Goal: Check status: Check status

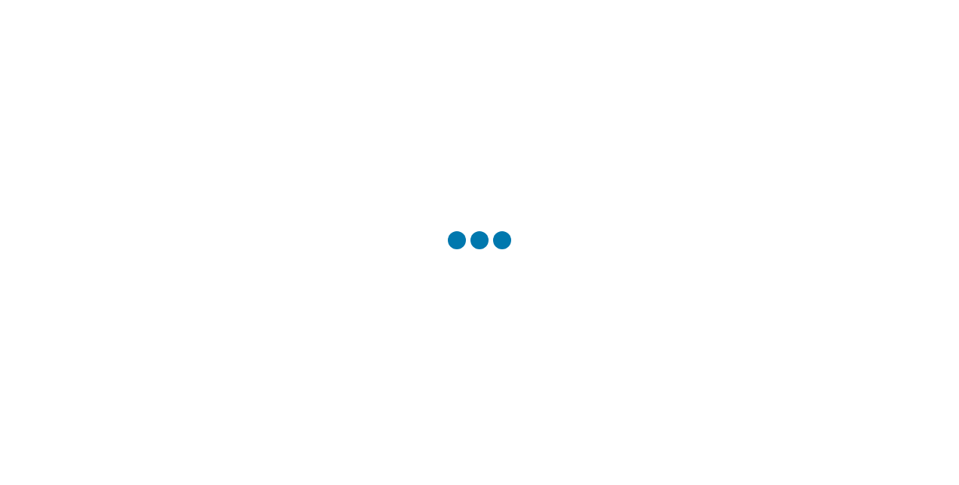
click at [585, 282] on div at bounding box center [479, 242] width 959 height 485
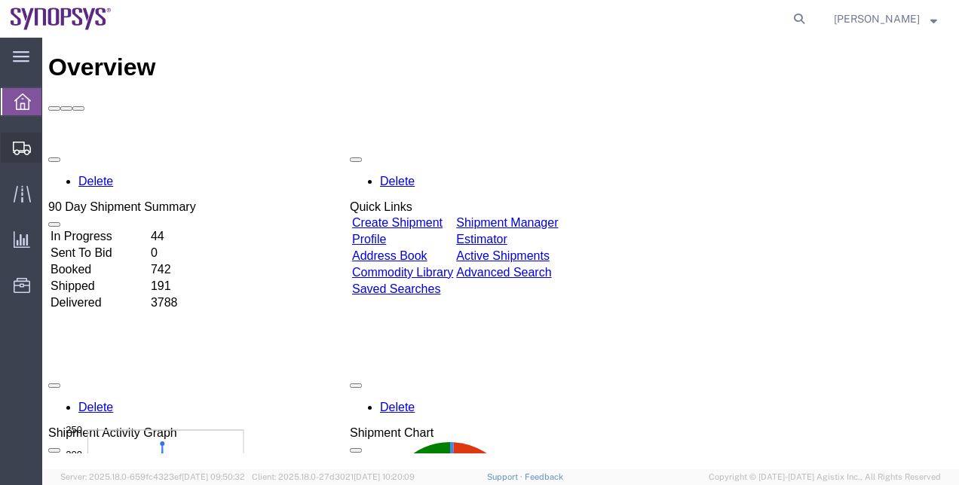
click at [0, 0] on span "Shipment Manager" at bounding box center [0, 0] width 0 height 0
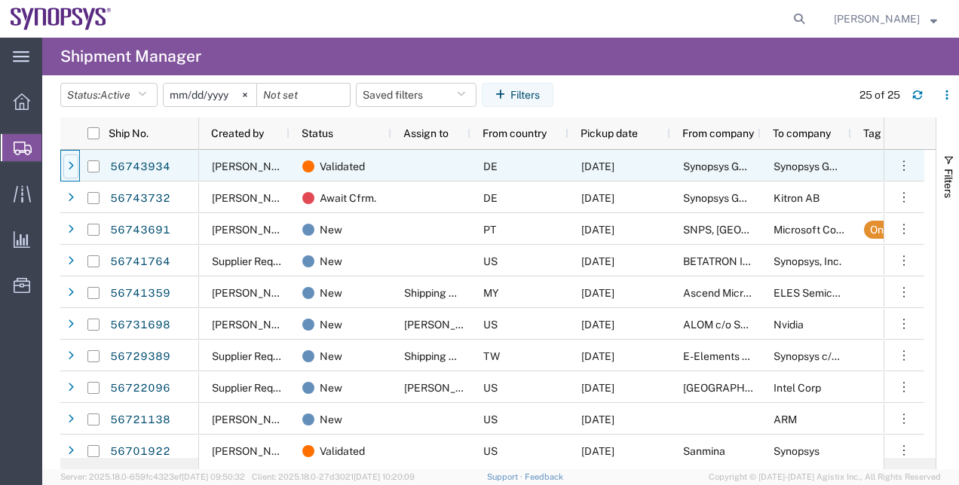
click at [75, 172] on div at bounding box center [70, 167] width 15 height 24
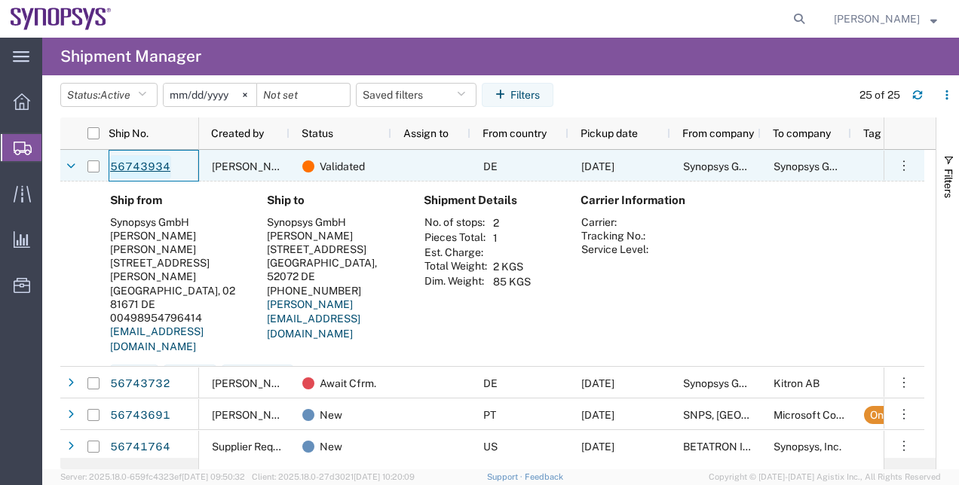
click at [140, 170] on link "56743934" at bounding box center [140, 167] width 62 height 24
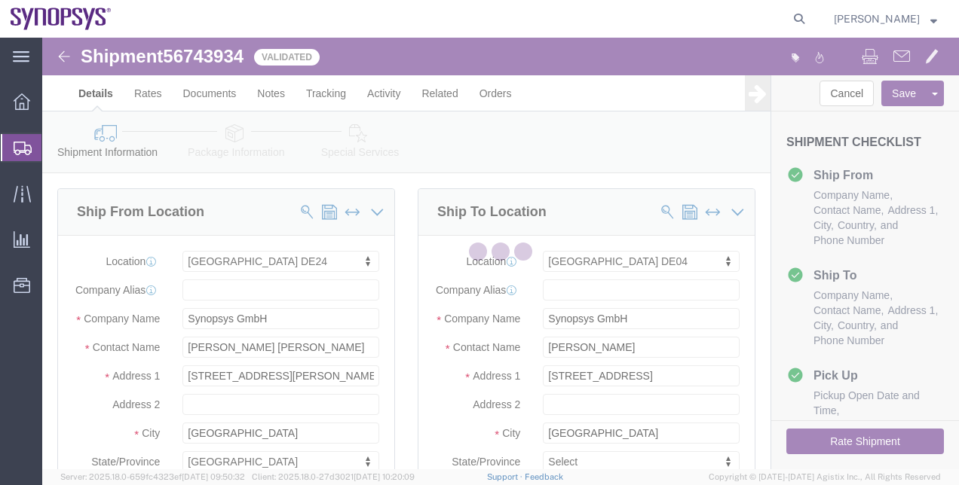
select select "71411"
select select "63094"
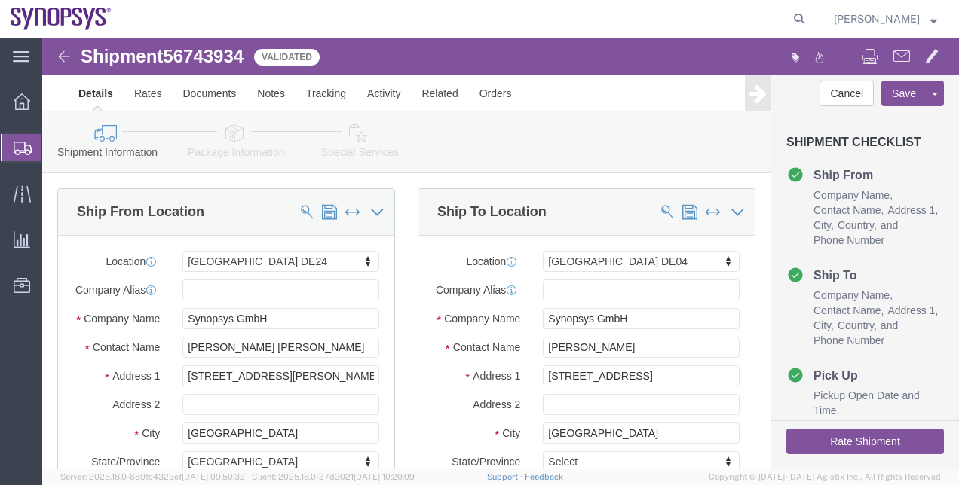
click link "Package Information"
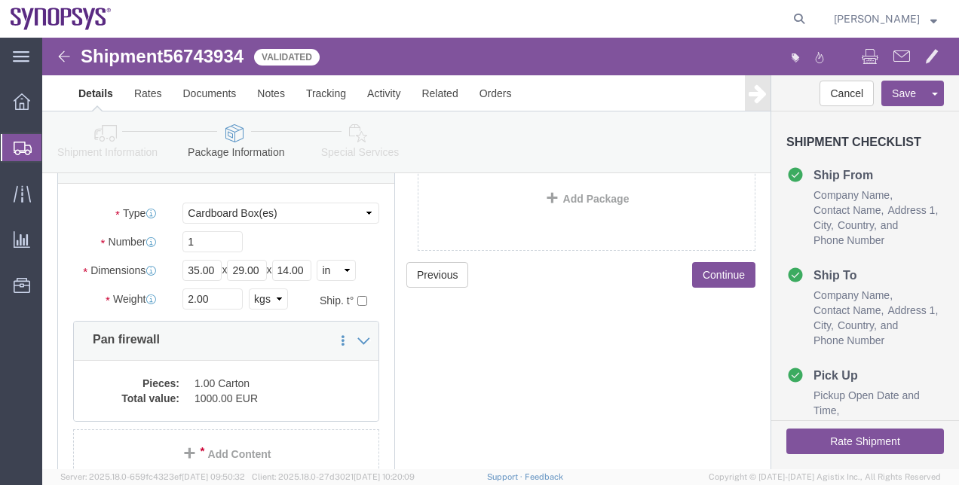
scroll to position [184, 0]
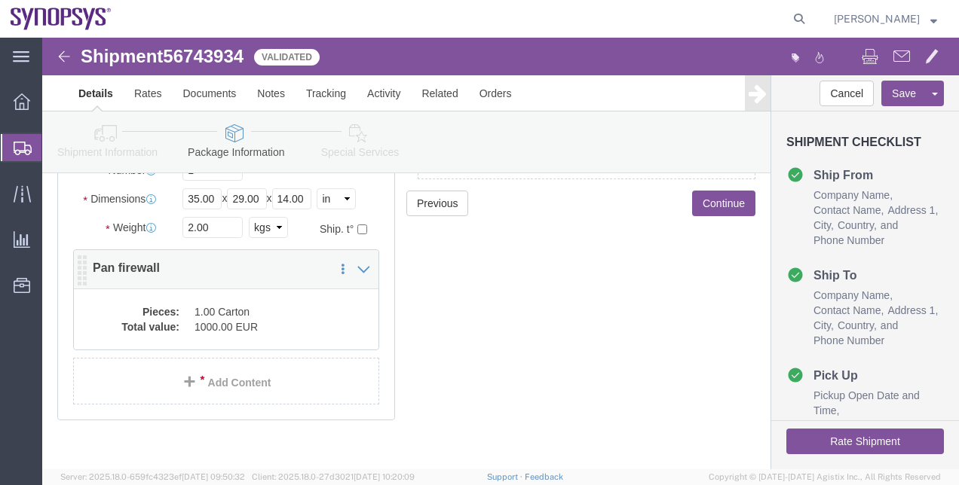
click dd "1.00 Carton"
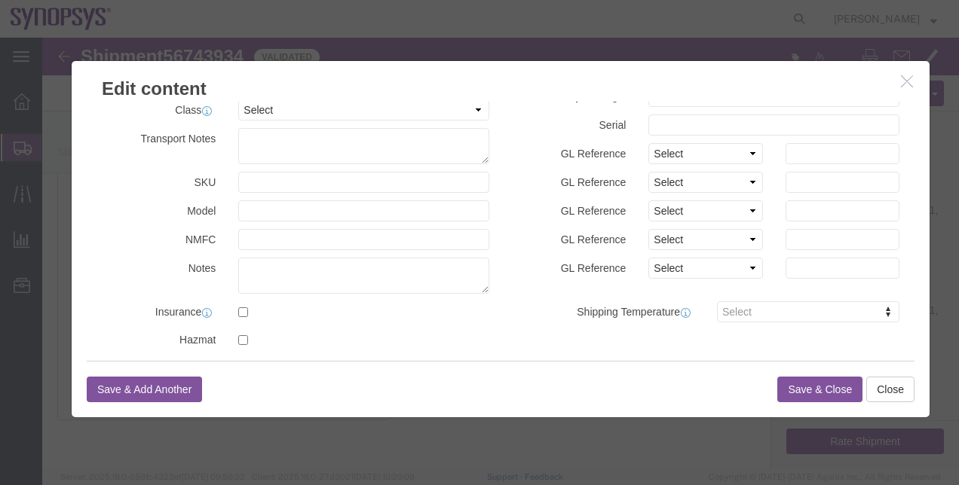
scroll to position [0, 0]
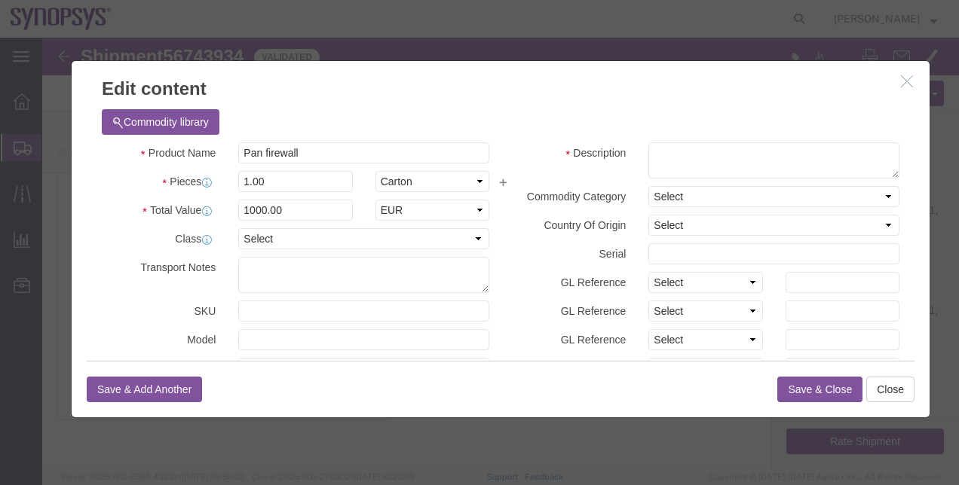
click icon "button"
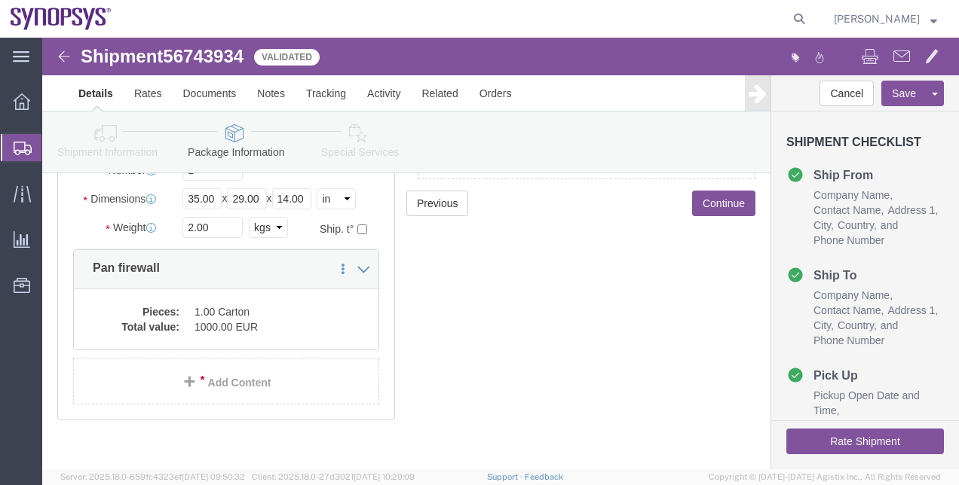
click icon
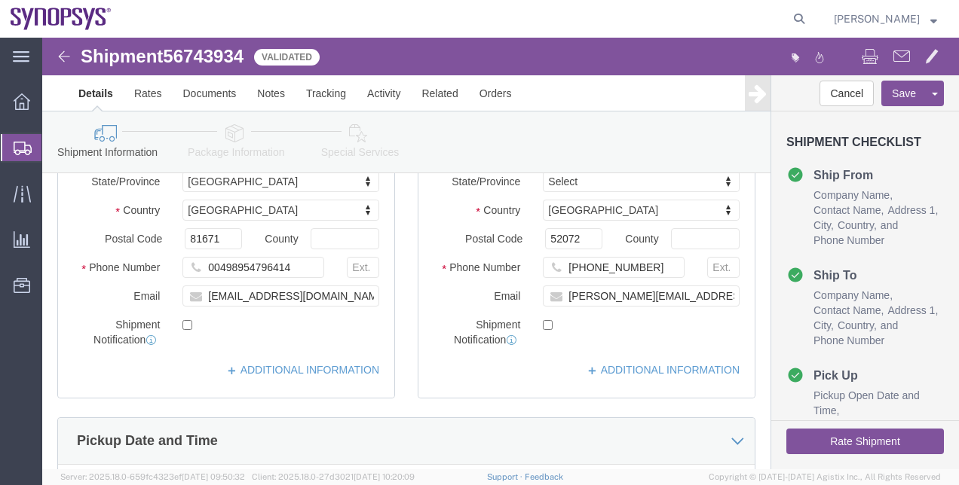
scroll to position [279, 0]
click link "Special Services"
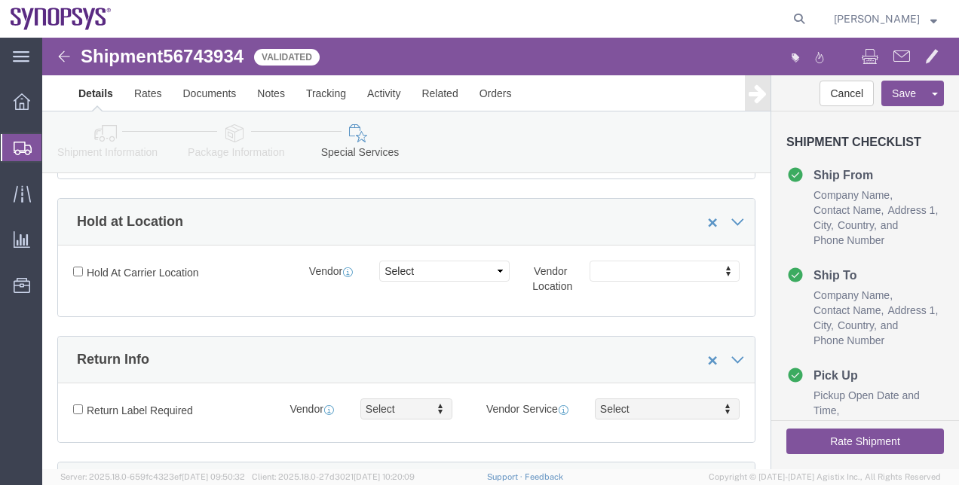
click button "Rate Shipment"
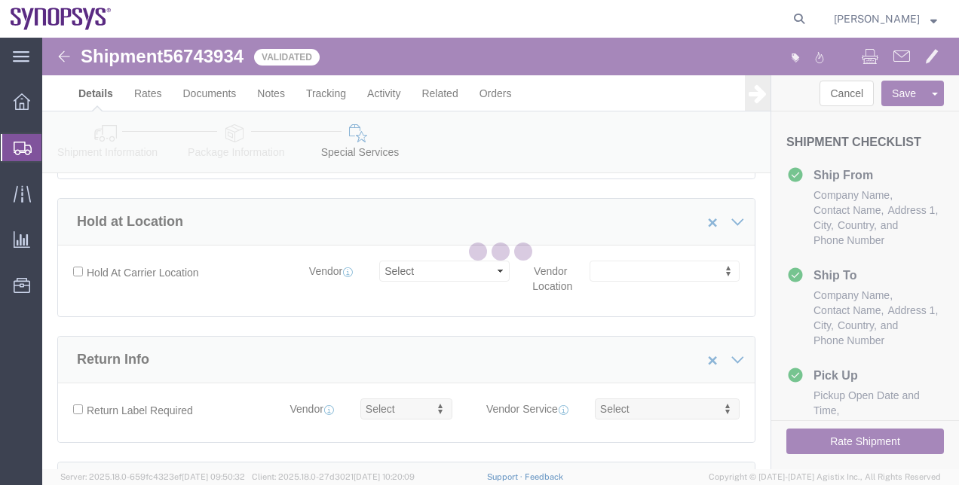
click at [850, 446] on div at bounding box center [500, 254] width 917 height 432
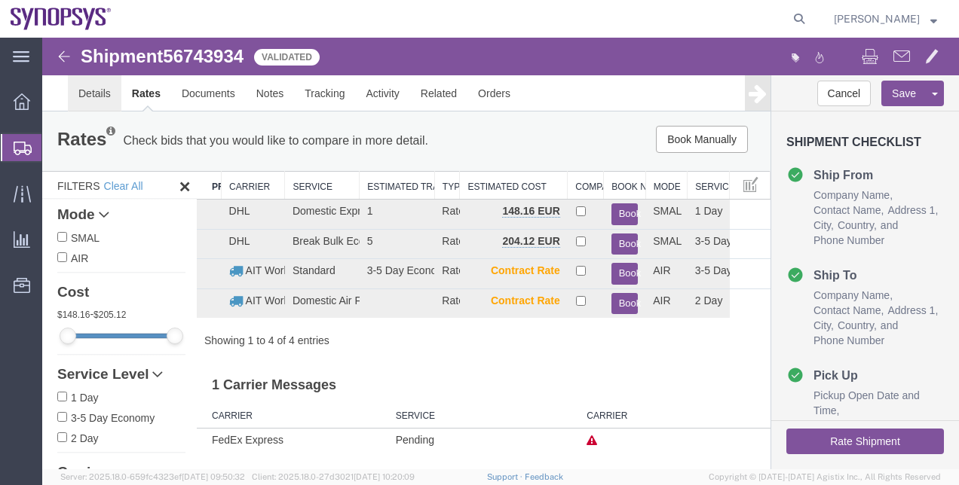
click at [70, 106] on link "Details" at bounding box center [95, 93] width 54 height 36
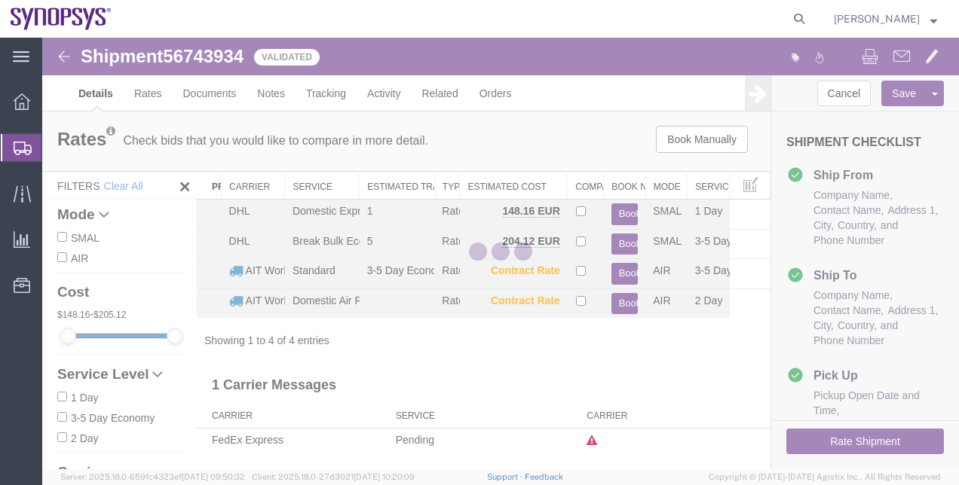
select select "71411"
select select "63094"
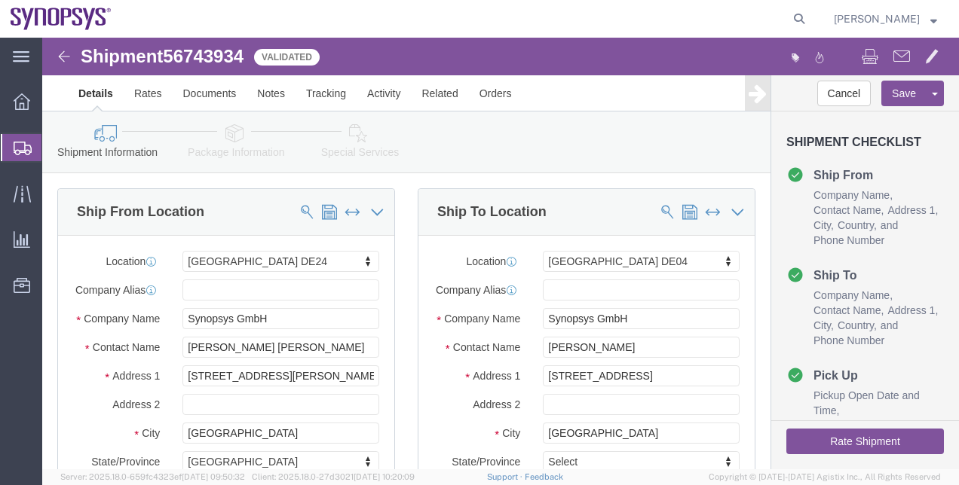
click link "Package Information"
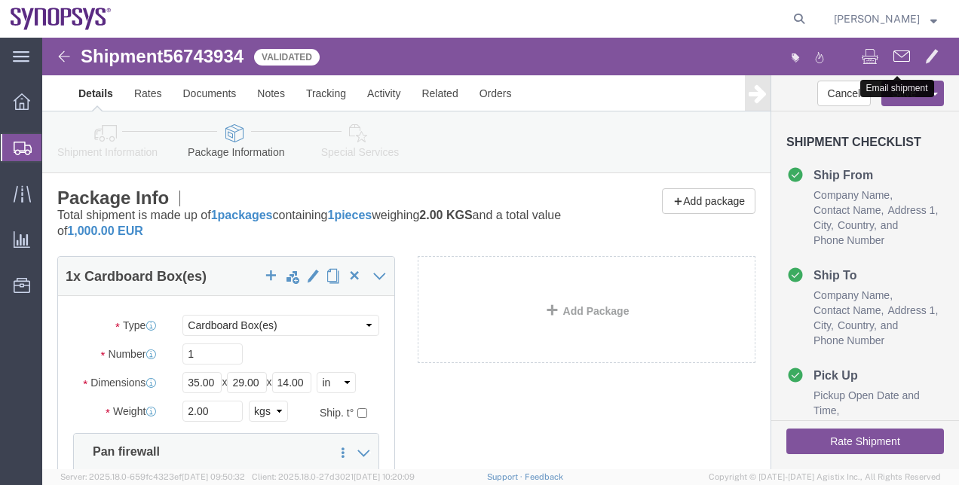
click span
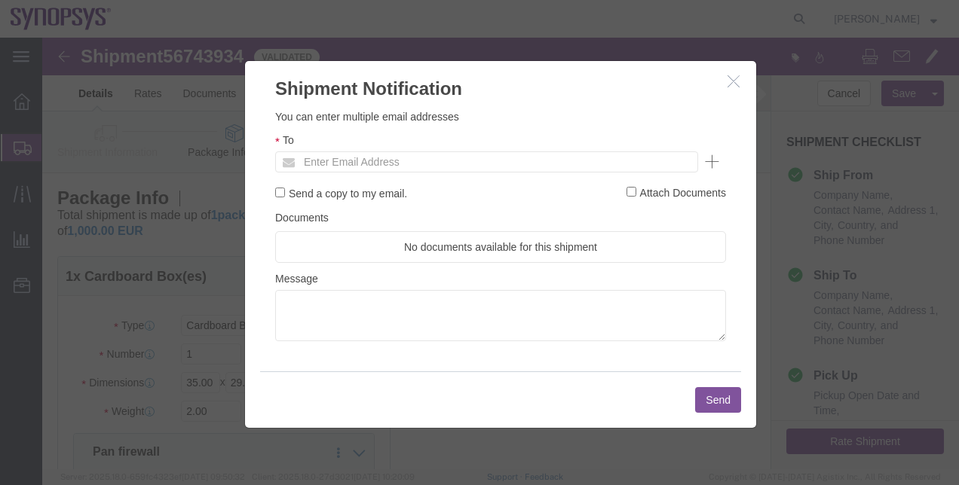
click ul "Enter Email Address"
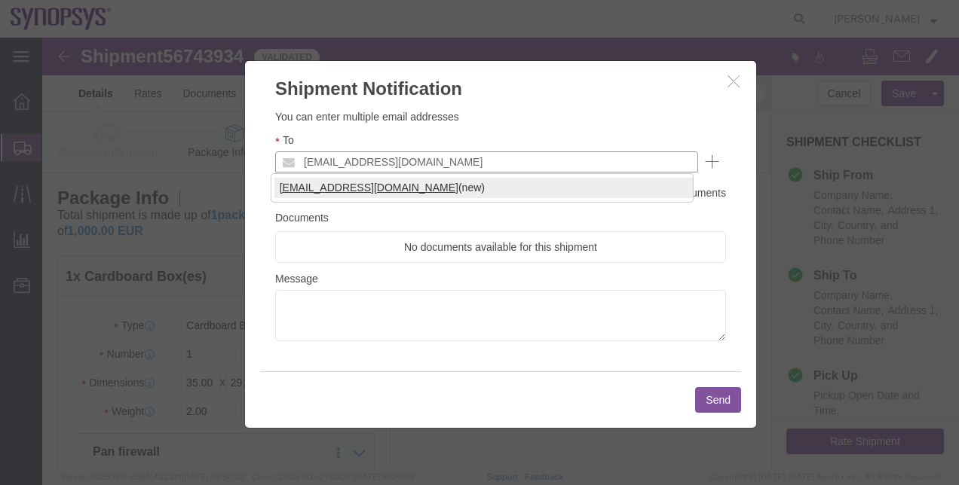
type input "[EMAIL_ADDRESS][DOMAIN_NAME]"
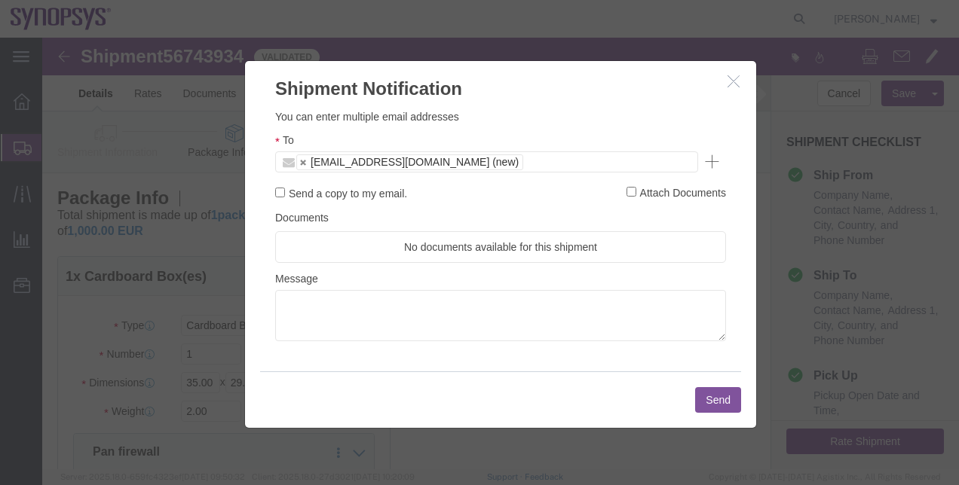
click button "Send"
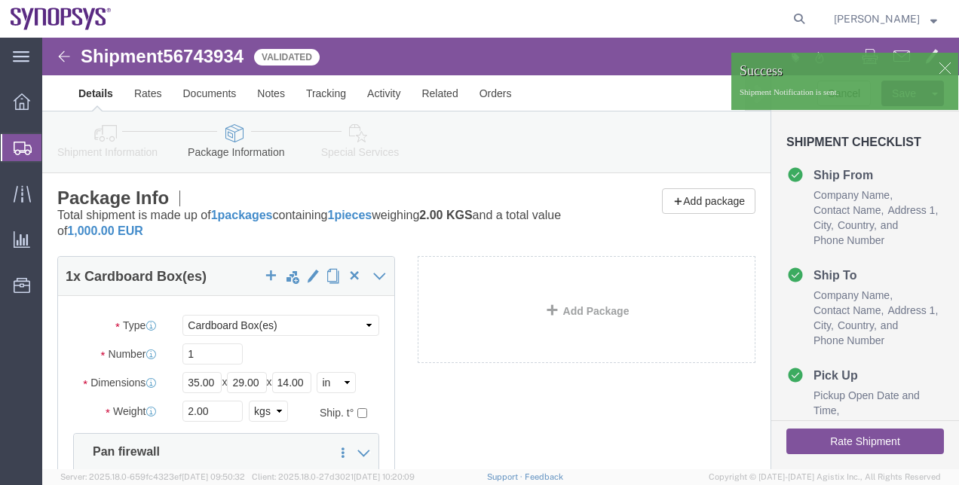
click link "Shipment Information"
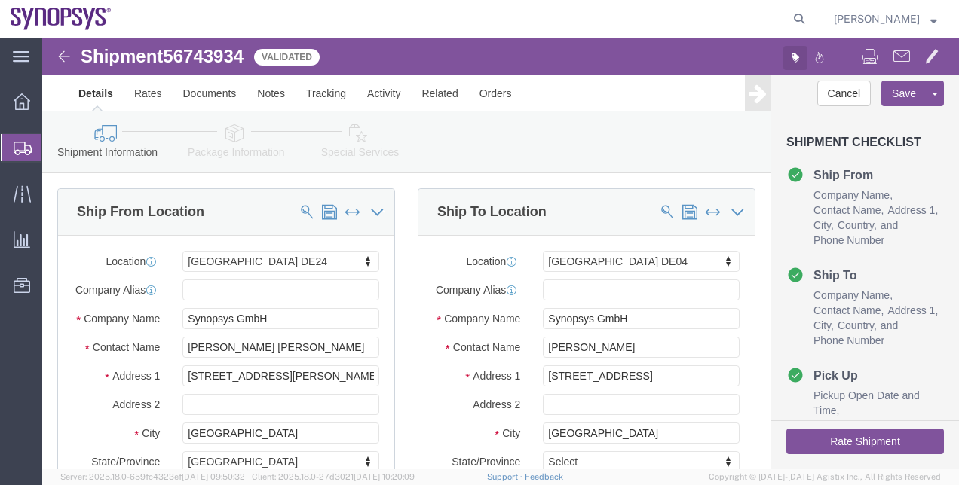
click button "button"
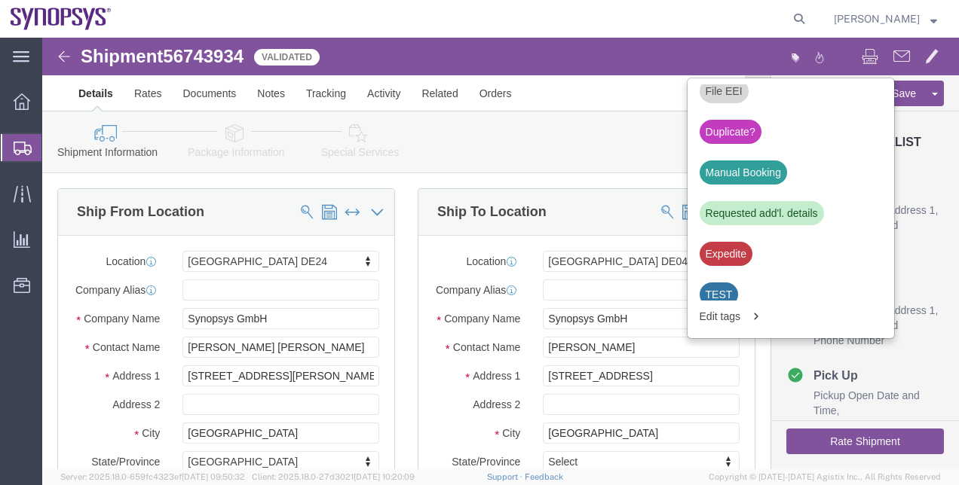
scroll to position [586, 0]
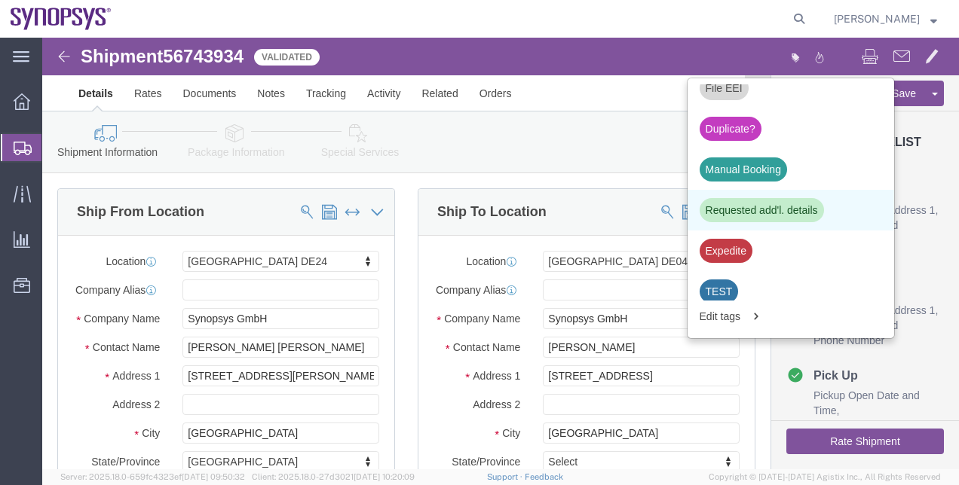
click div "Requested add'l. details"
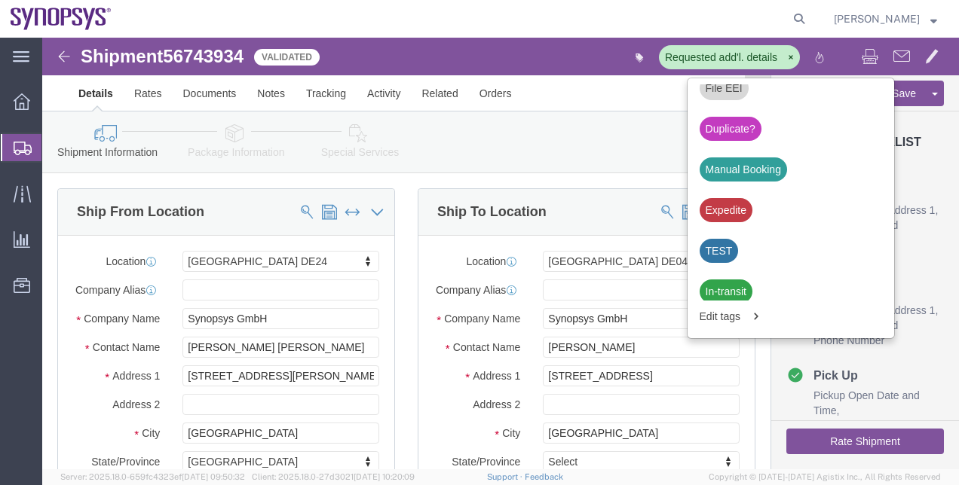
click at [0, 0] on span "Shipment Manager" at bounding box center [0, 0] width 0 height 0
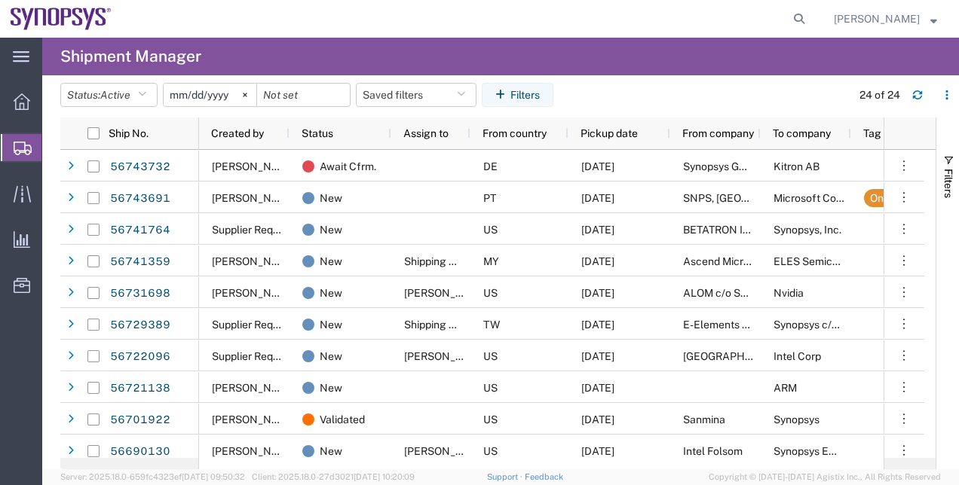
click at [0, 0] on span "Shipment Manager" at bounding box center [0, 0] width 0 height 0
click at [144, 93] on icon "button" at bounding box center [142, 95] width 8 height 11
type input "t"
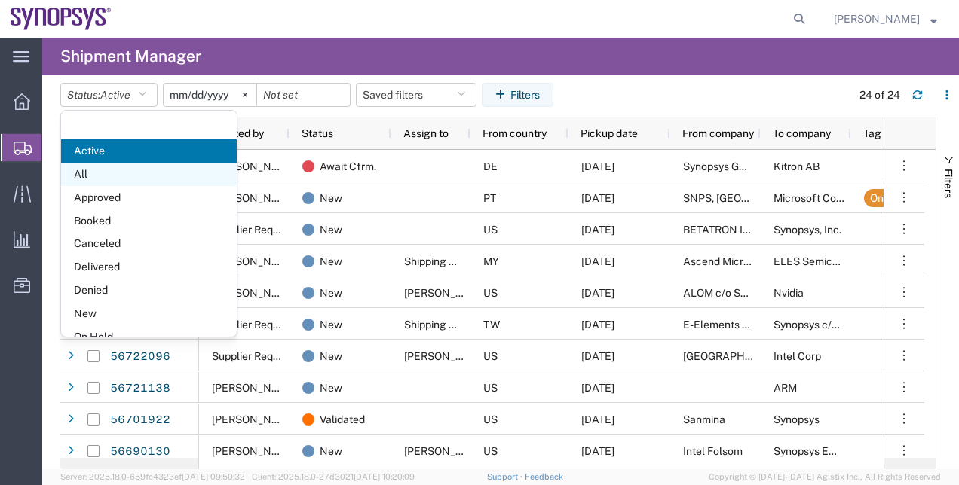
click at [154, 181] on span "All" at bounding box center [149, 174] width 176 height 23
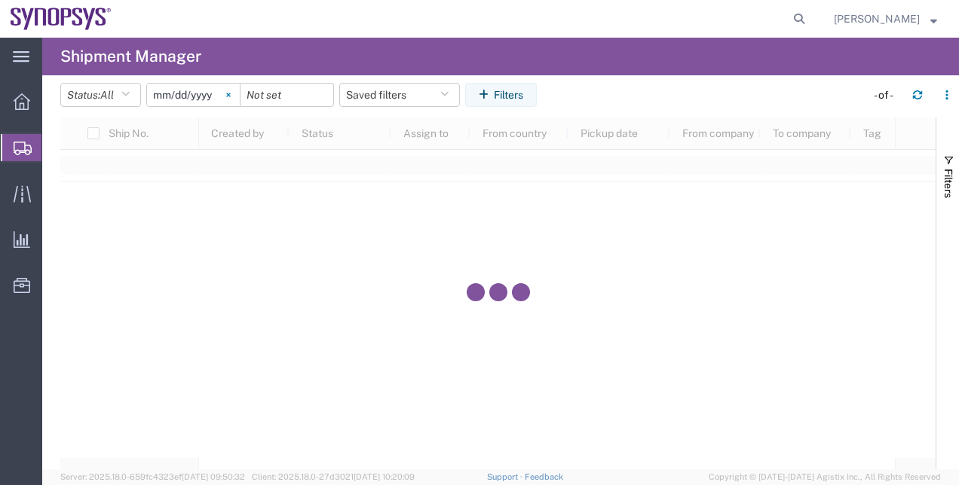
click at [240, 99] on svg-icon at bounding box center [228, 95] width 23 height 23
click at [245, 99] on div at bounding box center [286, 95] width 93 height 24
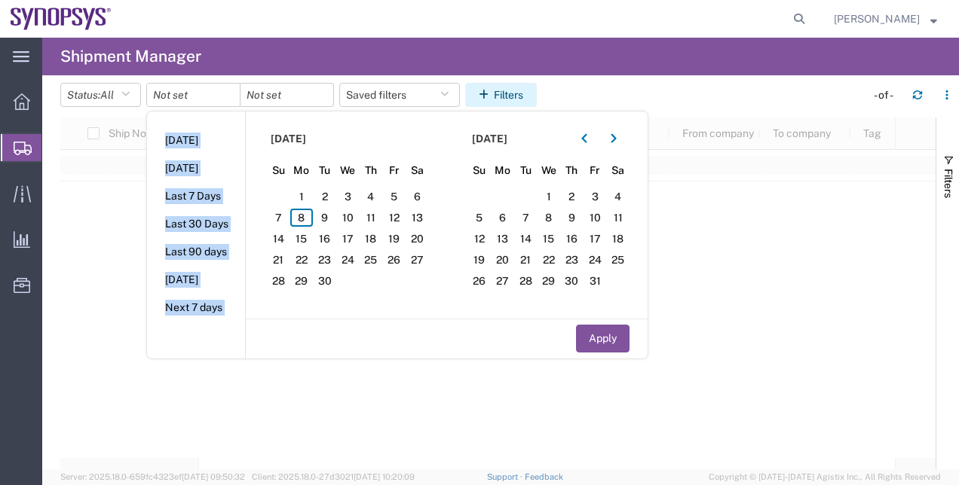
click at [490, 90] on icon "button" at bounding box center [486, 95] width 15 height 11
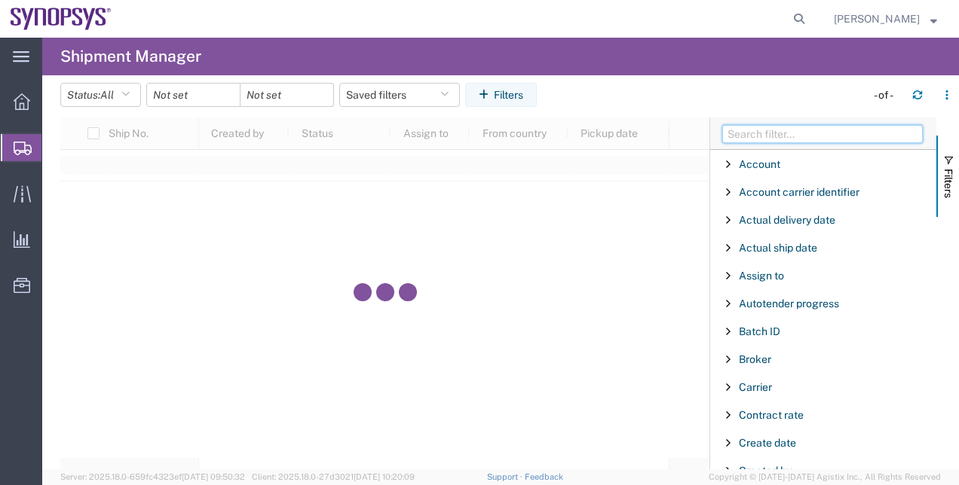
click at [752, 142] on input "Filter Columns Input" at bounding box center [822, 134] width 200 height 18
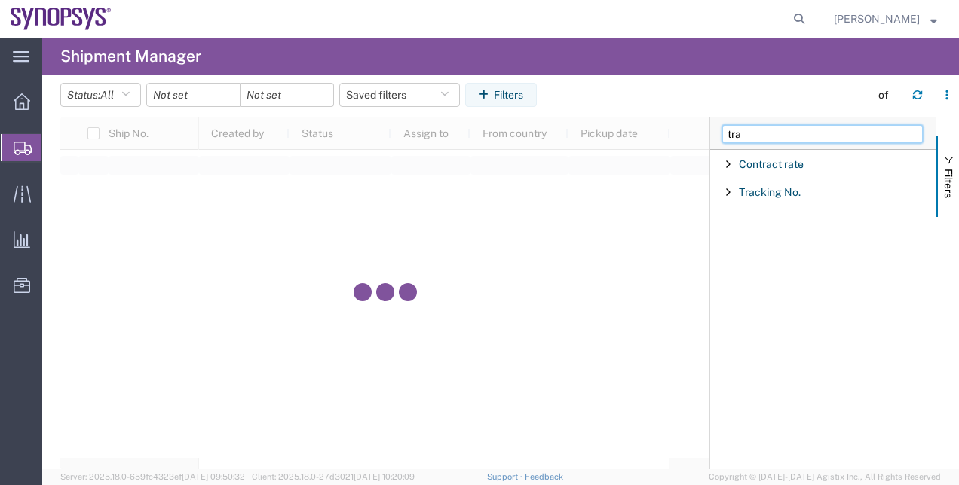
type input "tra"
click at [767, 196] on span "Tracking No." at bounding box center [770, 192] width 62 height 12
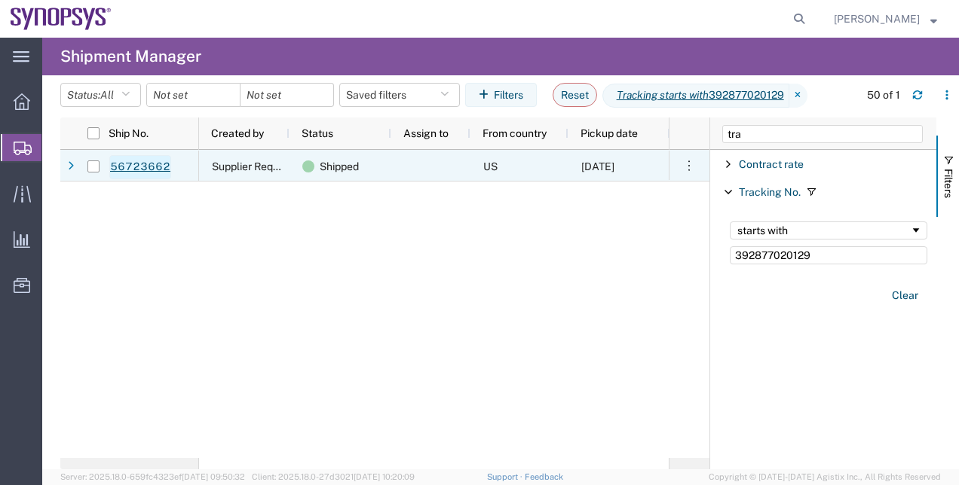
type input "392877020129"
click at [140, 176] on link "56723662" at bounding box center [140, 167] width 62 height 24
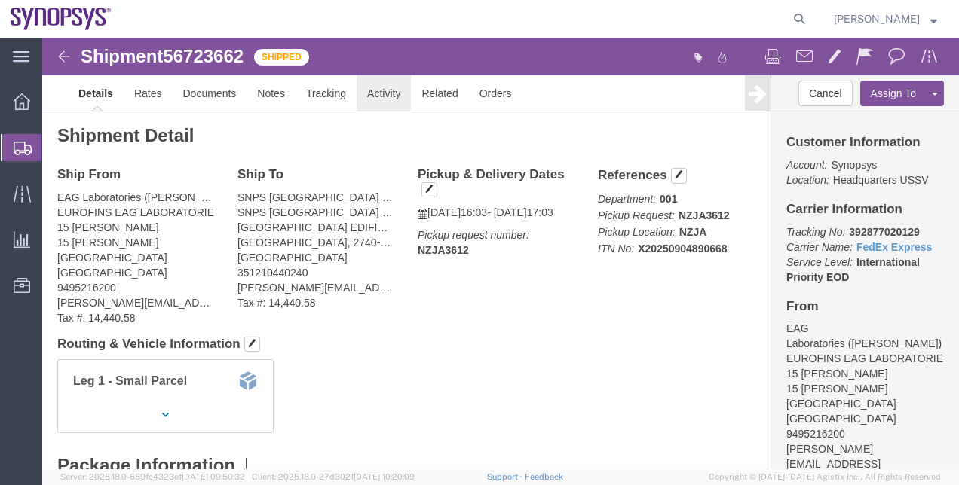
click link "Activity"
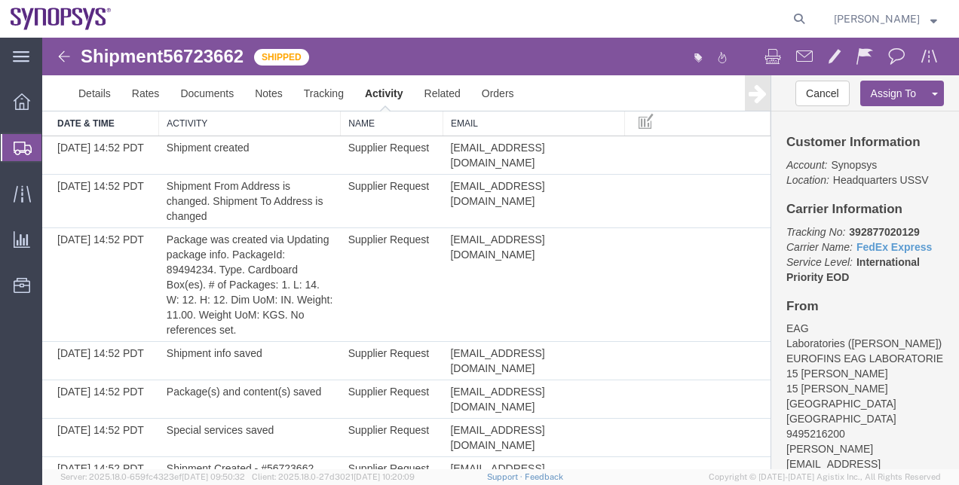
scroll to position [18, 0]
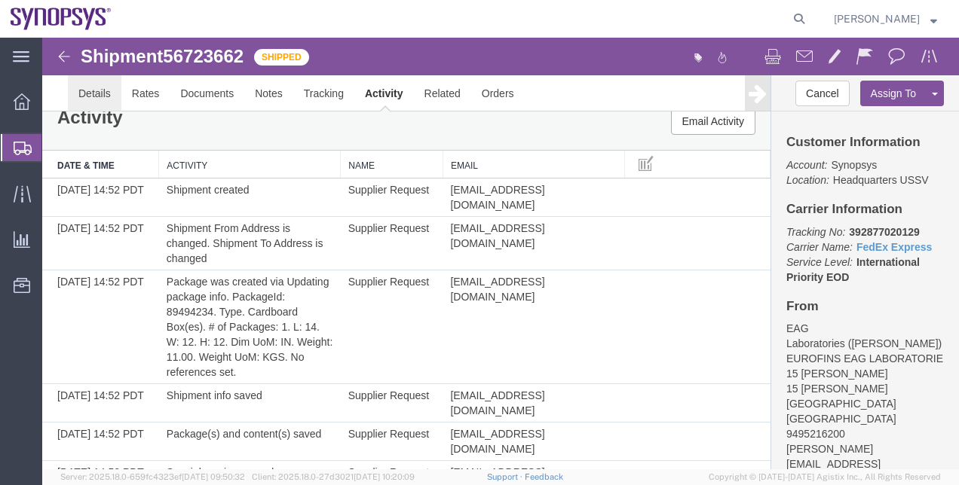
click at [101, 93] on link "Details" at bounding box center [95, 93] width 54 height 36
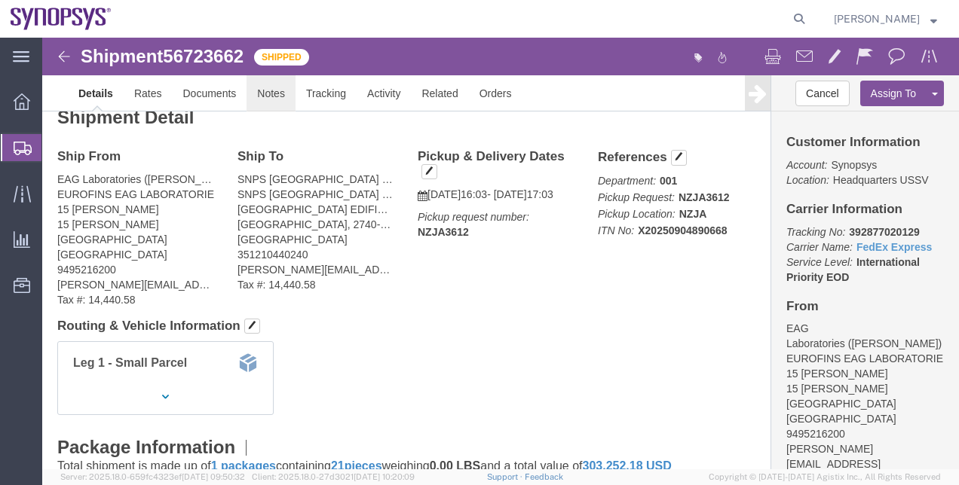
click link "Notes"
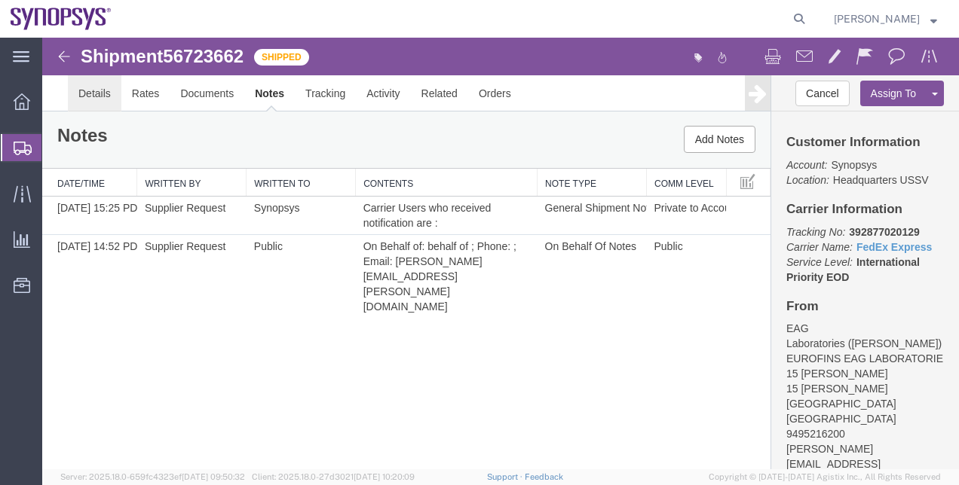
click at [93, 93] on link "Details" at bounding box center [95, 93] width 54 height 36
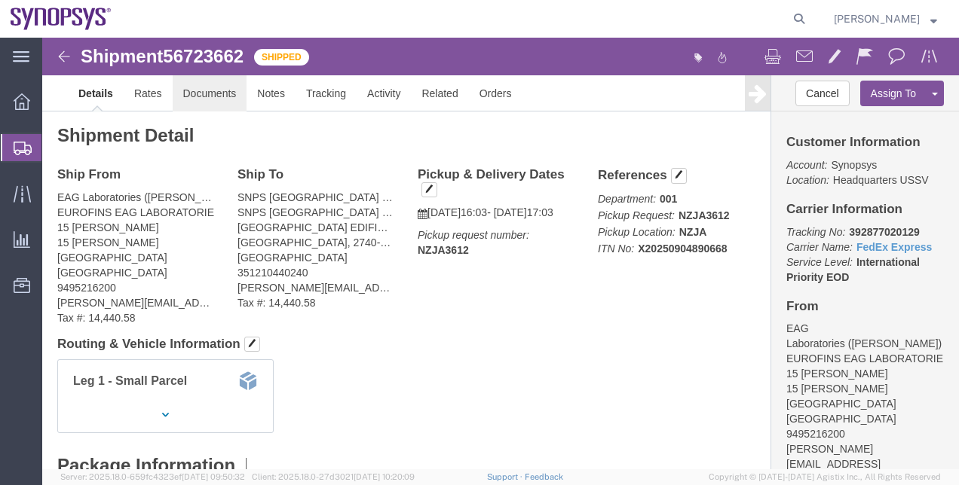
click link "Documents"
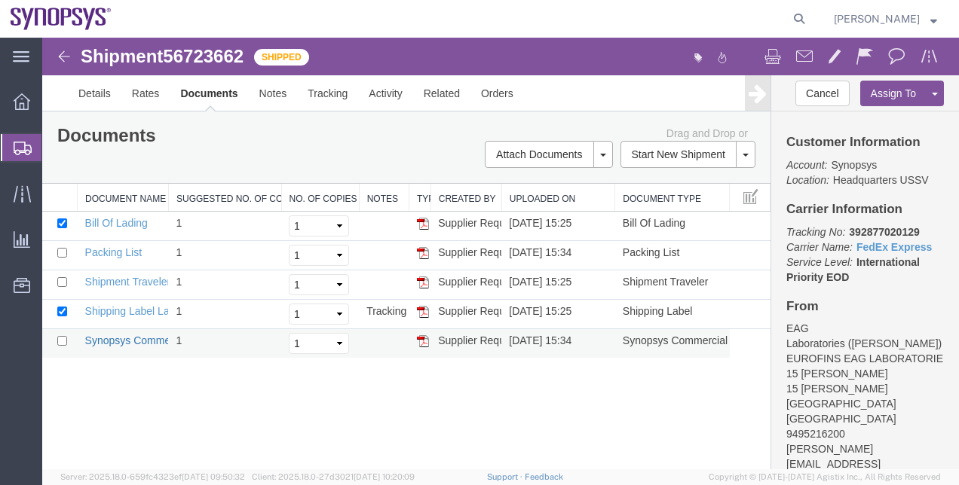
click at [138, 342] on link "Synopsys Commercial Invoice" at bounding box center [156, 341] width 142 height 12
click at [252, 53] on div "Shipment 56723662 5 of 5 Shipped" at bounding box center [272, 61] width 457 height 29
copy span "56723662"
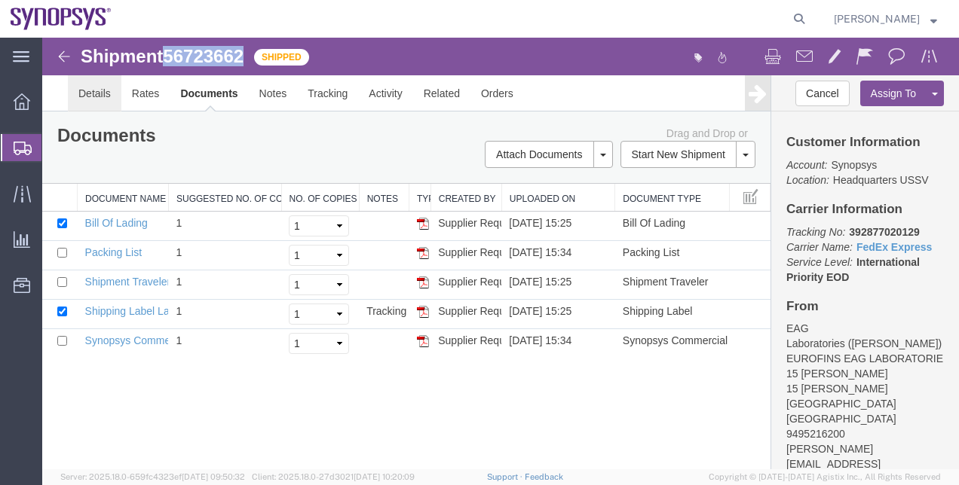
click at [112, 102] on link "Details" at bounding box center [95, 93] width 54 height 36
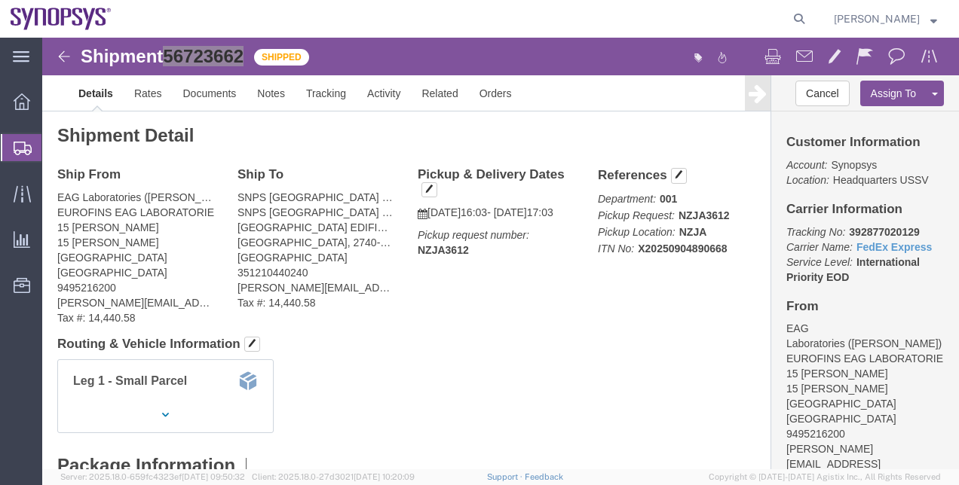
click at [0, 0] on span "Shipment Manager" at bounding box center [0, 0] width 0 height 0
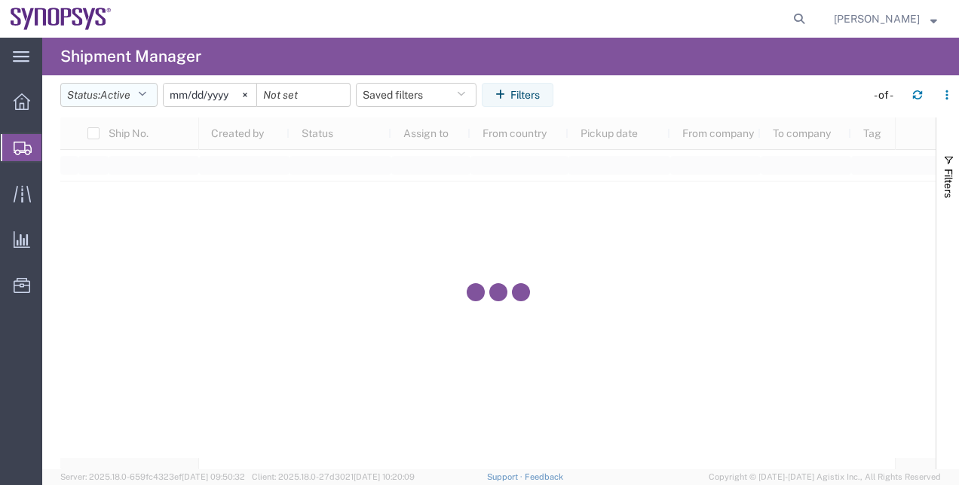
click at [130, 101] on span "Active" at bounding box center [115, 95] width 30 height 14
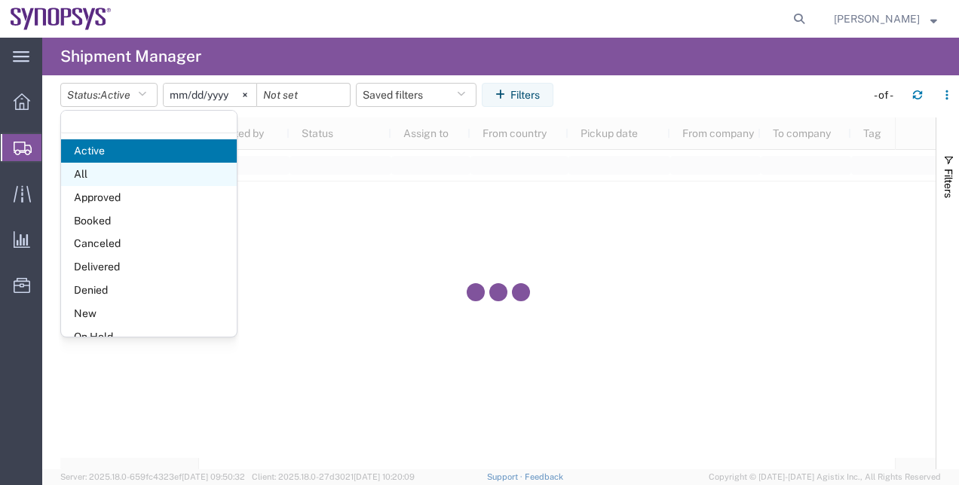
click at [143, 169] on span "All" at bounding box center [149, 174] width 176 height 23
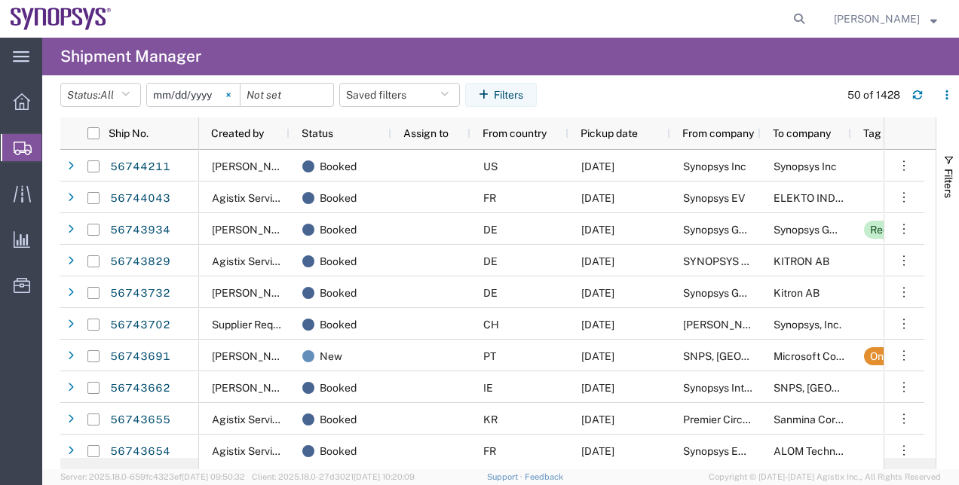
click at [234, 103] on svg-icon at bounding box center [228, 95] width 23 height 23
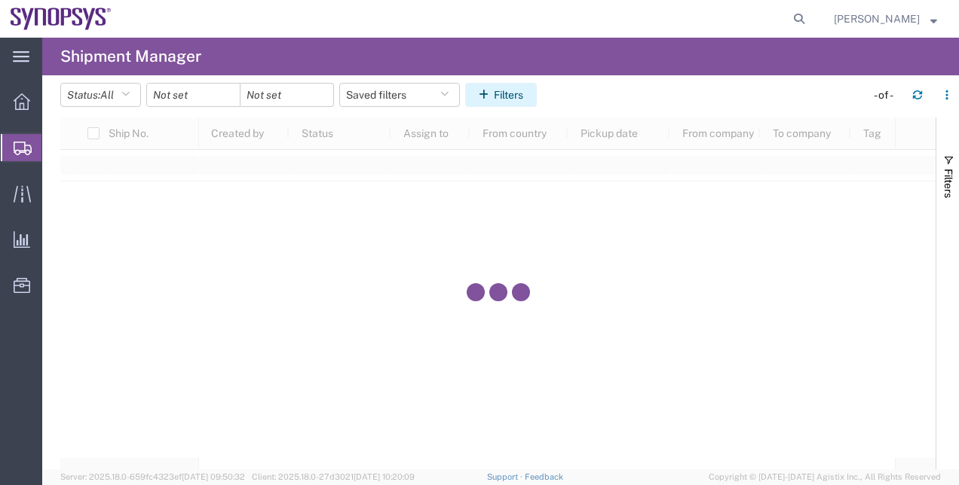
click at [513, 90] on button "Filters" at bounding box center [501, 95] width 72 height 24
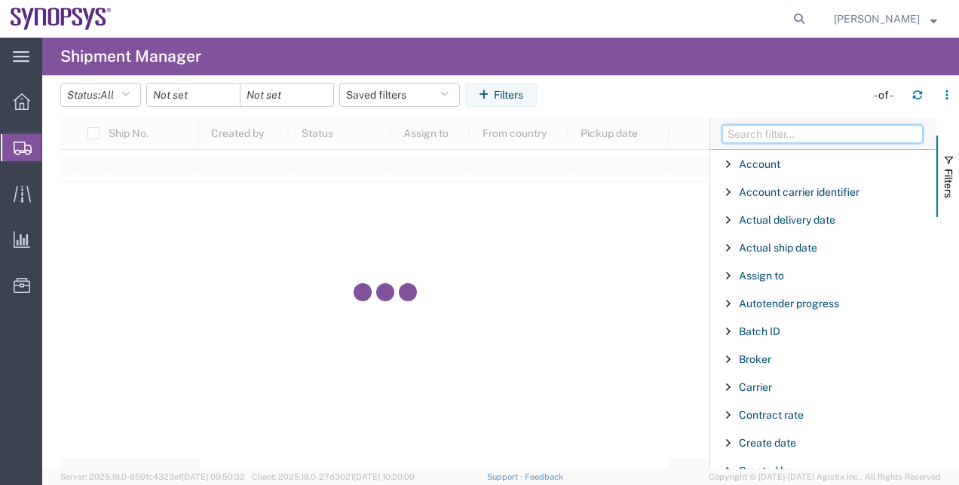
click at [800, 133] on input "Filter Columns Input" at bounding box center [822, 134] width 200 height 18
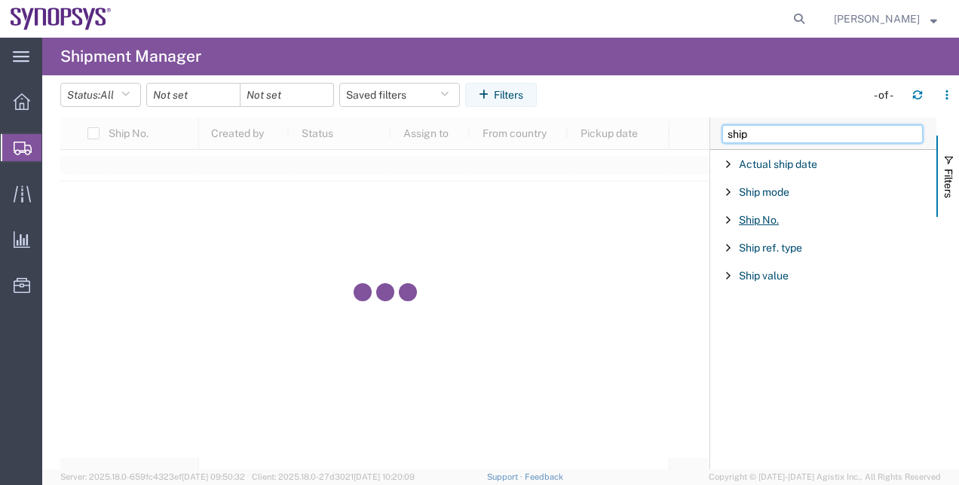
type input "ship"
click at [748, 225] on span "Ship No." at bounding box center [759, 220] width 40 height 12
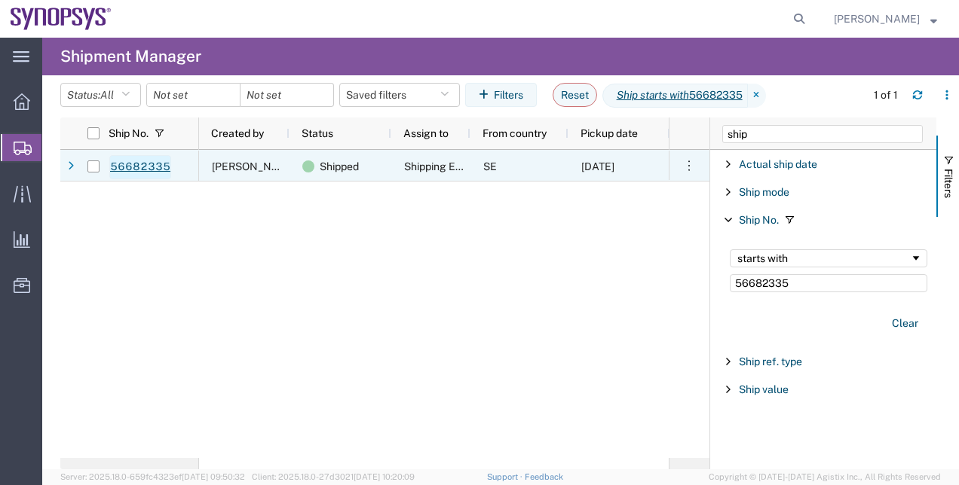
type input "56682335"
click at [136, 171] on link "56682335" at bounding box center [140, 167] width 62 height 24
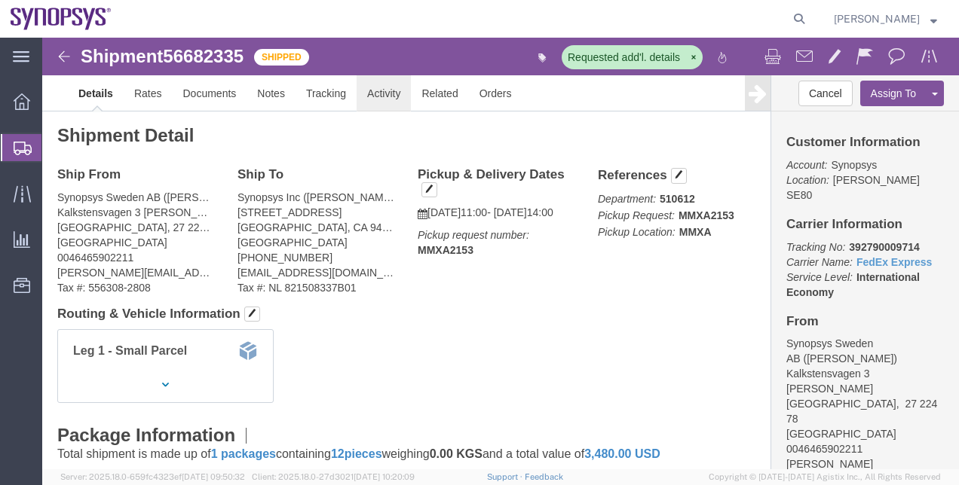
click link "Activity"
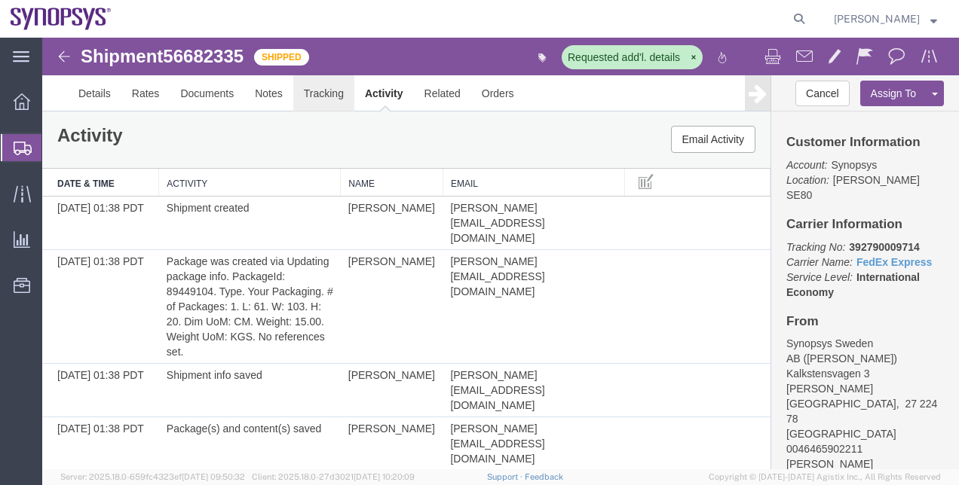
click at [301, 87] on link "Tracking" at bounding box center [323, 93] width 61 height 36
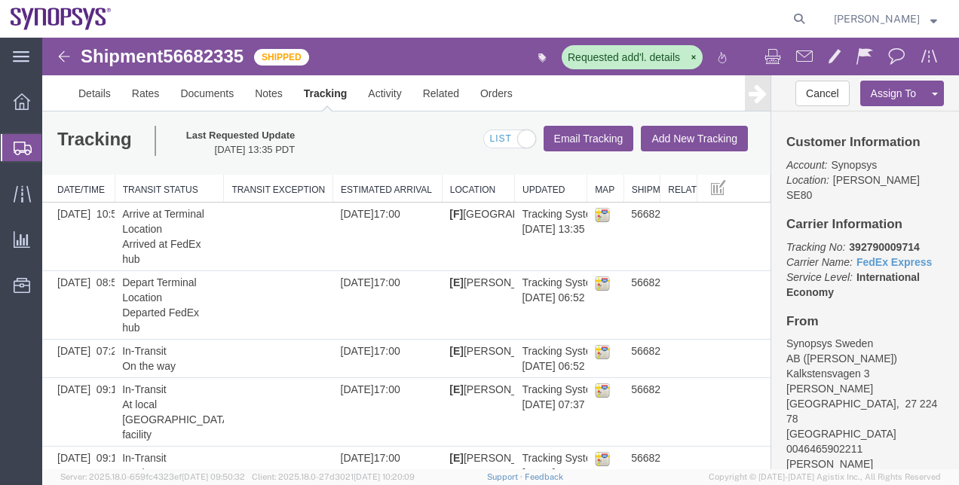
click at [873, 223] on div "Customer Information Account: Synopsys Location: [GEOGRAPHIC_DATA] SE80 Carrier…" at bounding box center [865, 291] width 188 height 358
click at [871, 241] on b "392790009714" at bounding box center [884, 247] width 70 height 12
copy b "392790009714"
click at [190, 60] on span "56682335" at bounding box center [203, 56] width 81 height 20
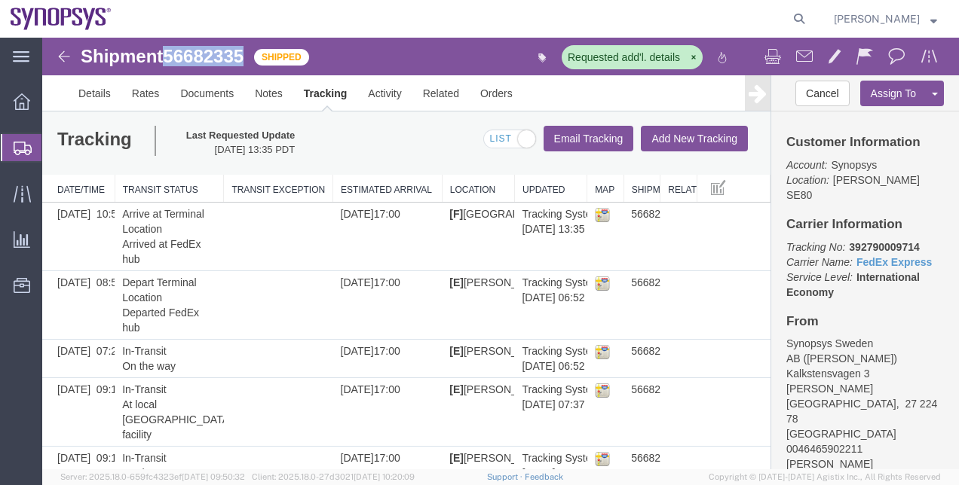
click at [190, 60] on span "56682335" at bounding box center [203, 56] width 81 height 20
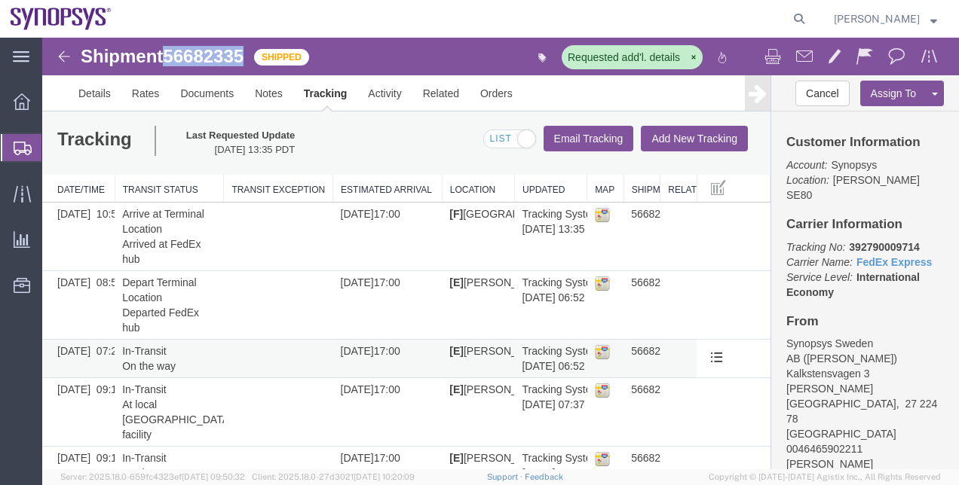
copy span "56682335"
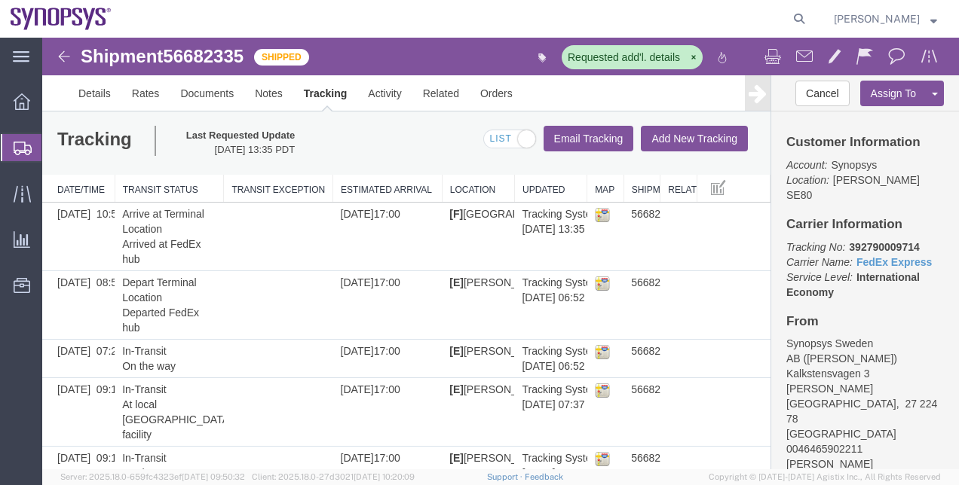
click at [889, 241] on b "392790009714" at bounding box center [884, 247] width 70 height 12
copy b "392790009714"
click at [889, 241] on b "392790009714" at bounding box center [884, 247] width 70 height 12
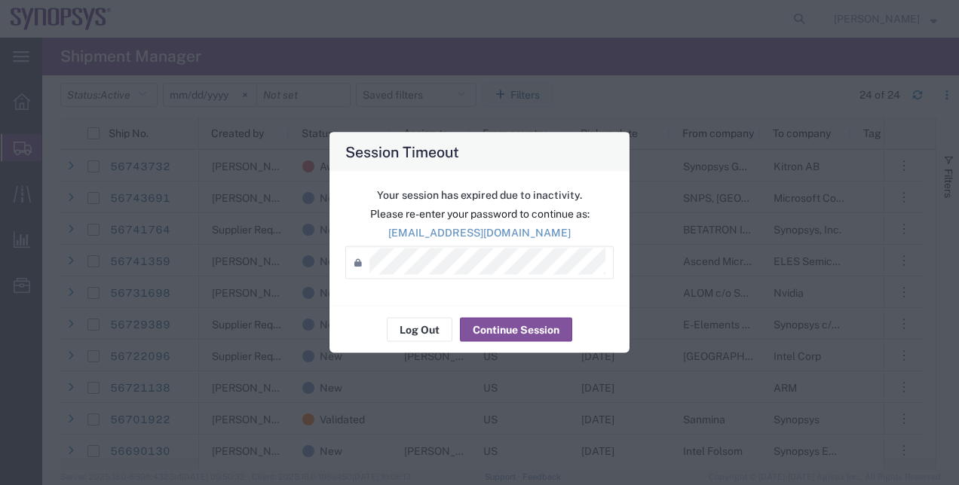
scroll to position [314, 0]
